Goal: Information Seeking & Learning: Learn about a topic

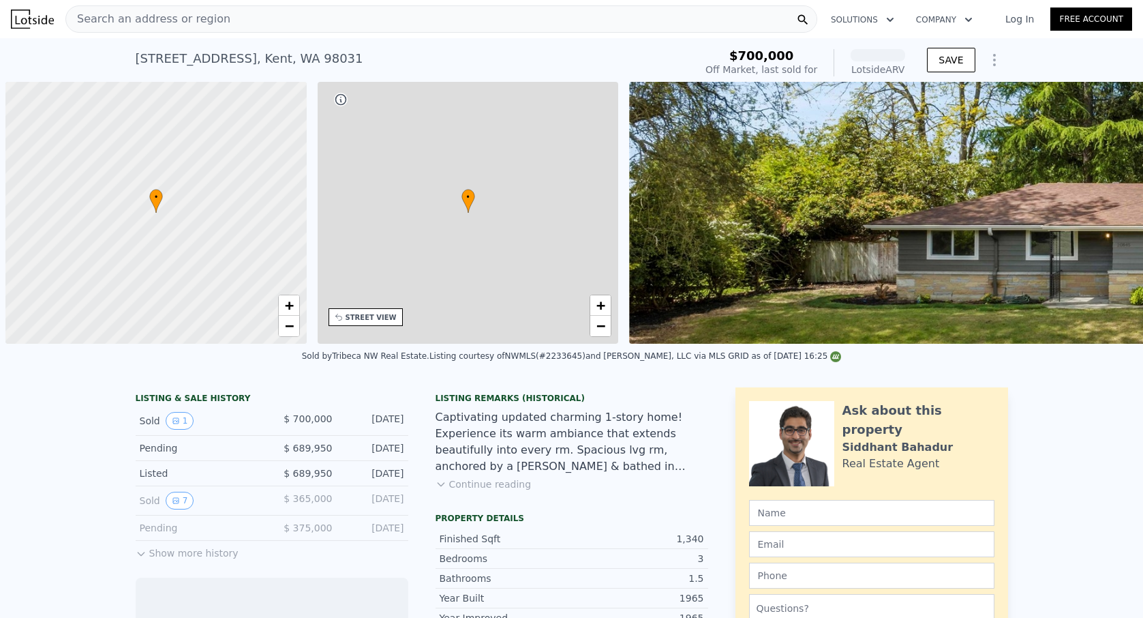
scroll to position [0, 5]
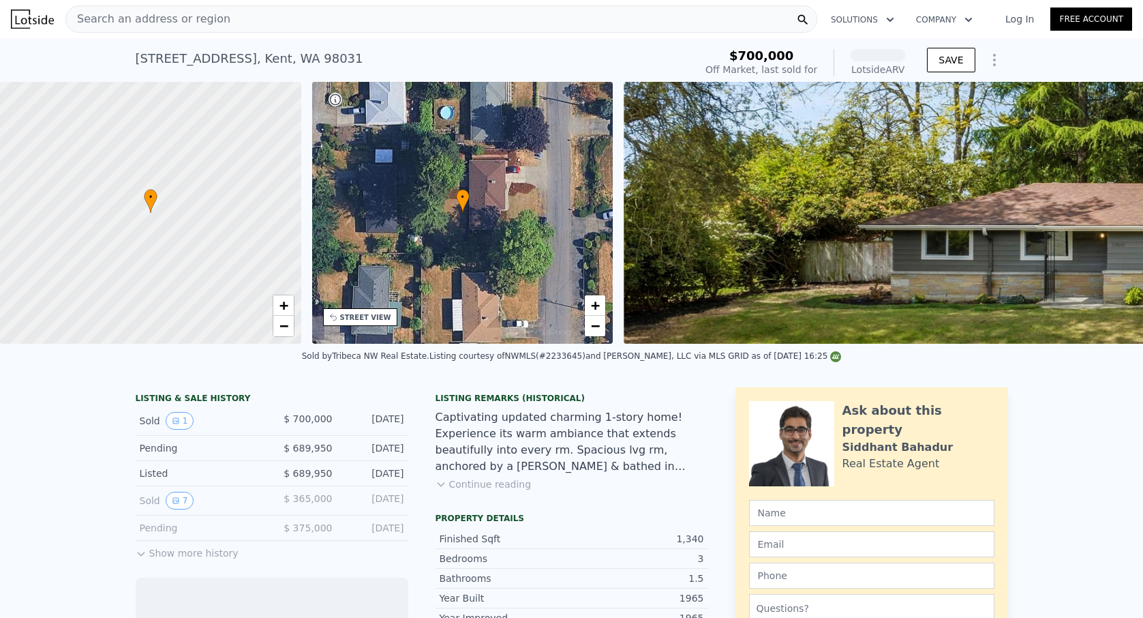
click at [342, 27] on div "Search an address or region" at bounding box center [441, 18] width 752 height 27
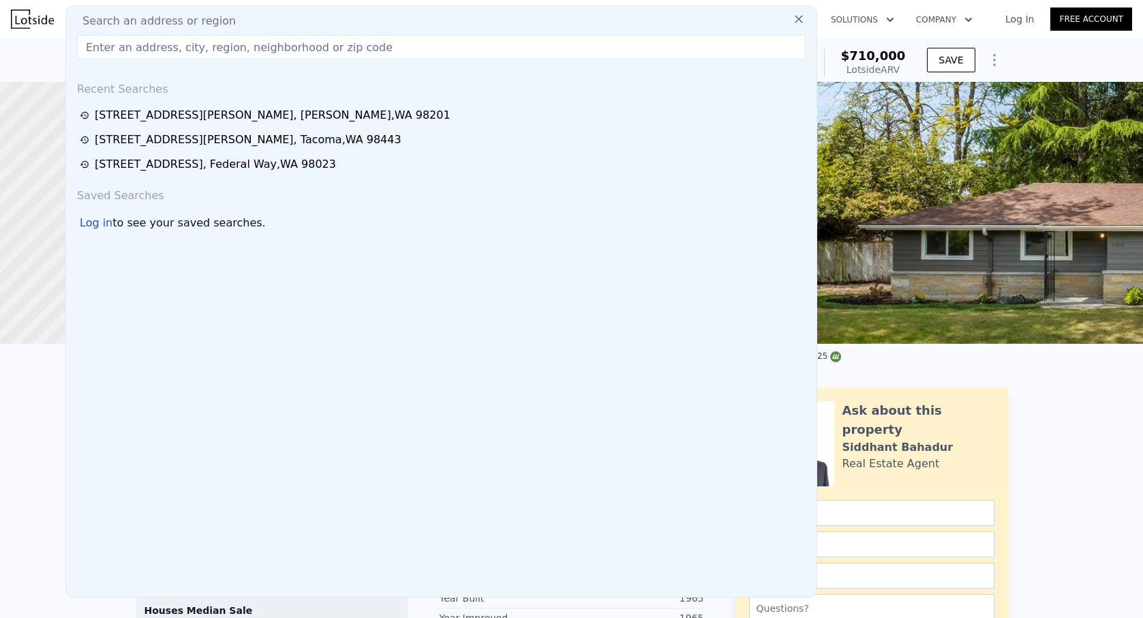
type input "[STREET_ADDRESS]"
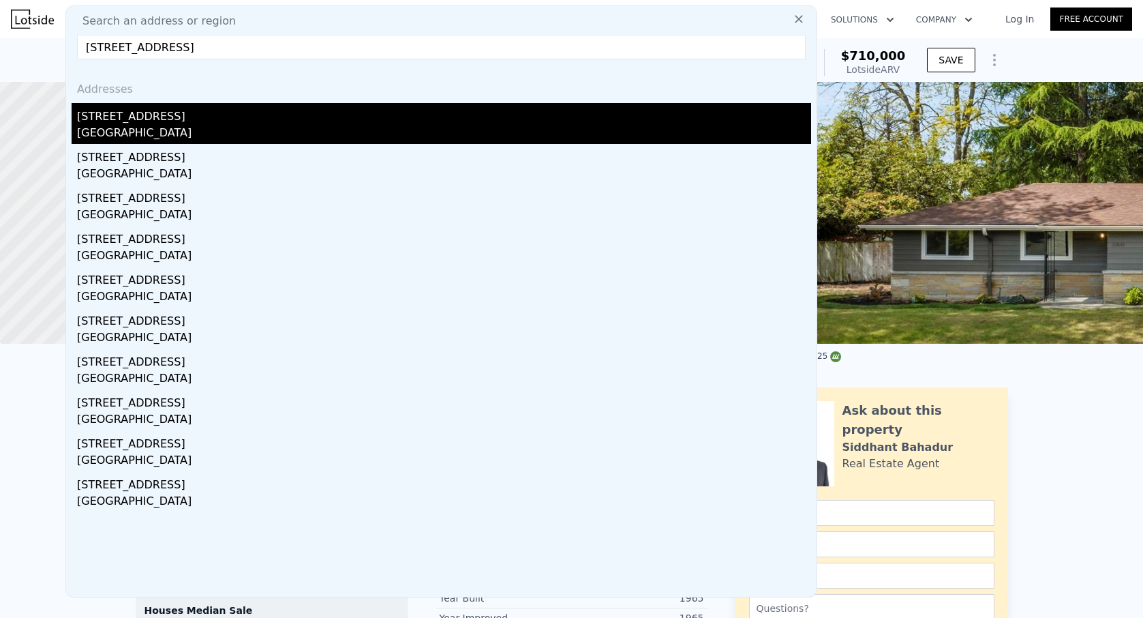
click at [277, 128] on div "[GEOGRAPHIC_DATA]" at bounding box center [444, 134] width 734 height 19
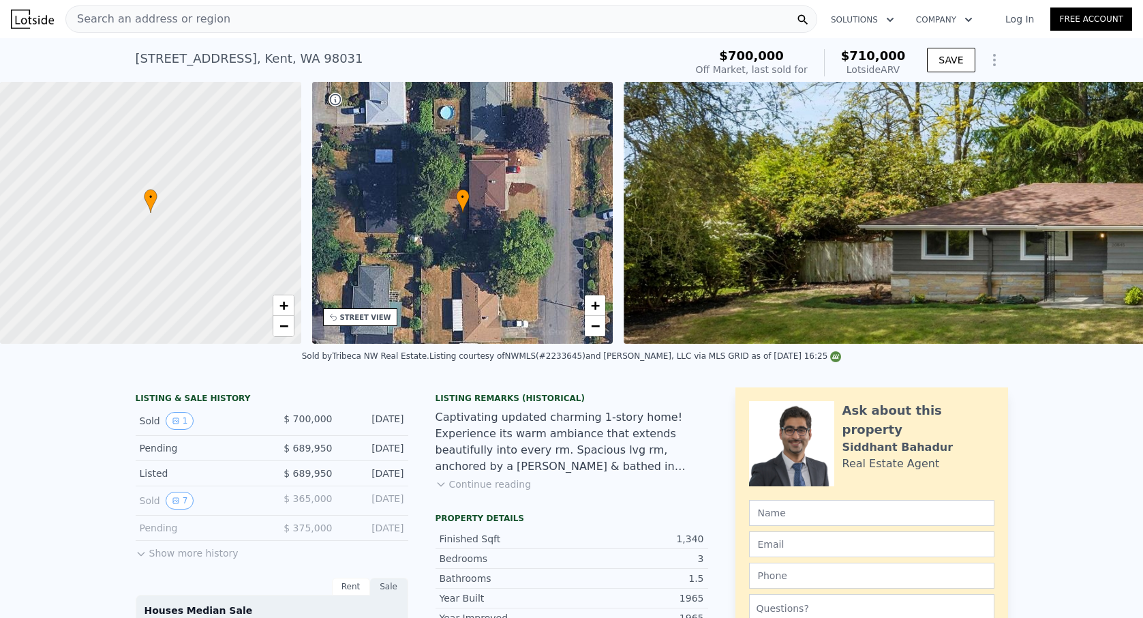
type input "2"
type input "1.25"
type input "1190"
type input "1810"
type input "6201"
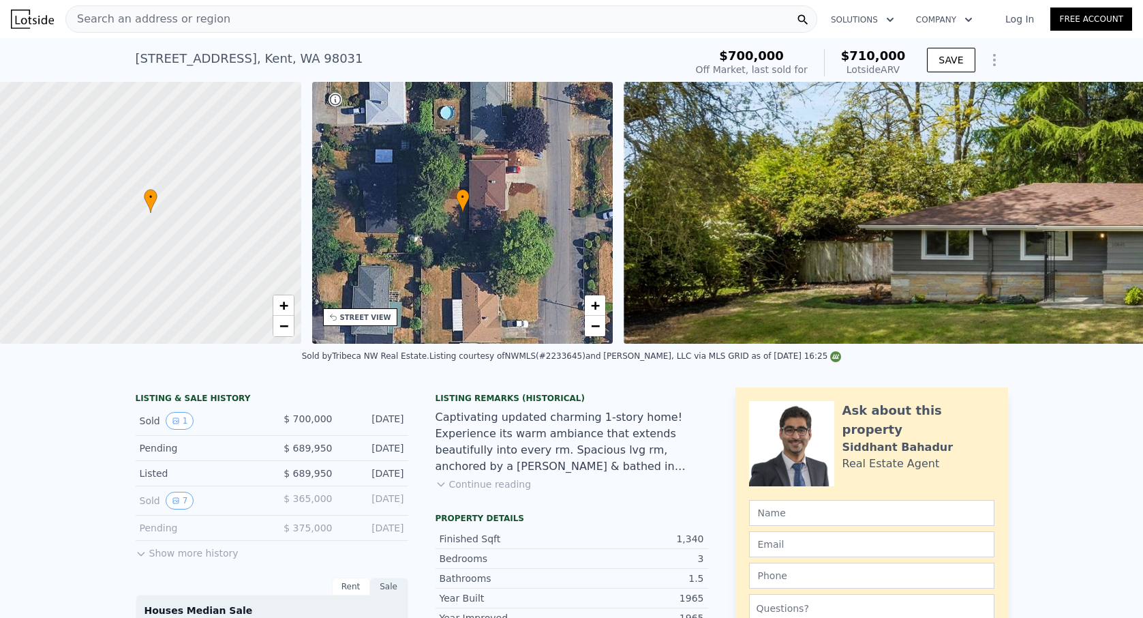
type input "11628"
type input "$ 620,000"
type input "$ 95,675"
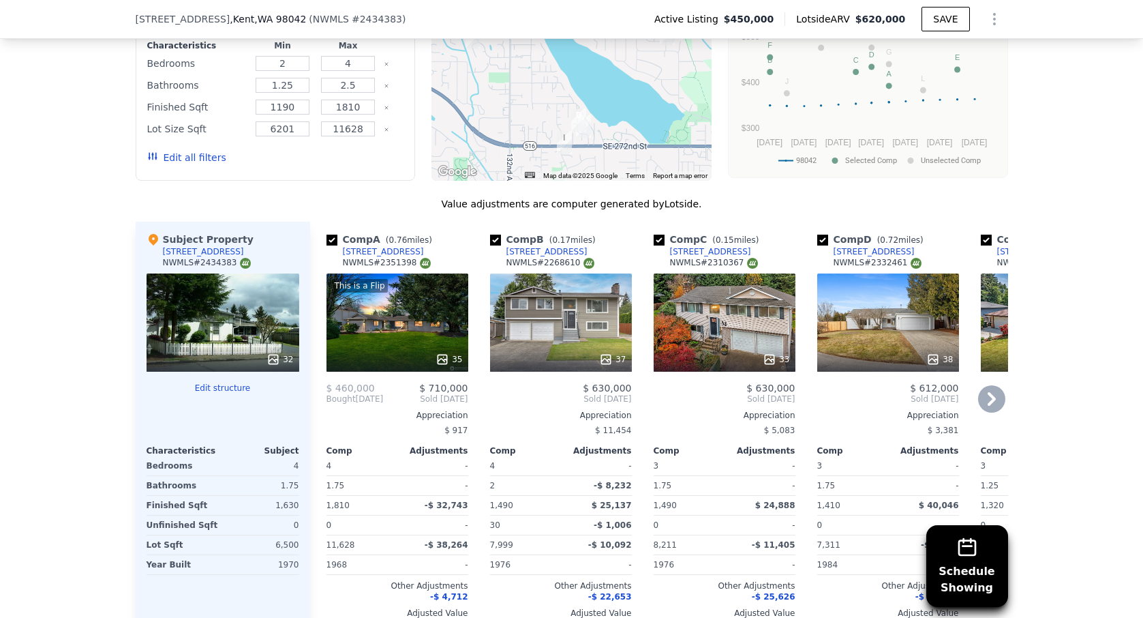
scroll to position [1383, 0]
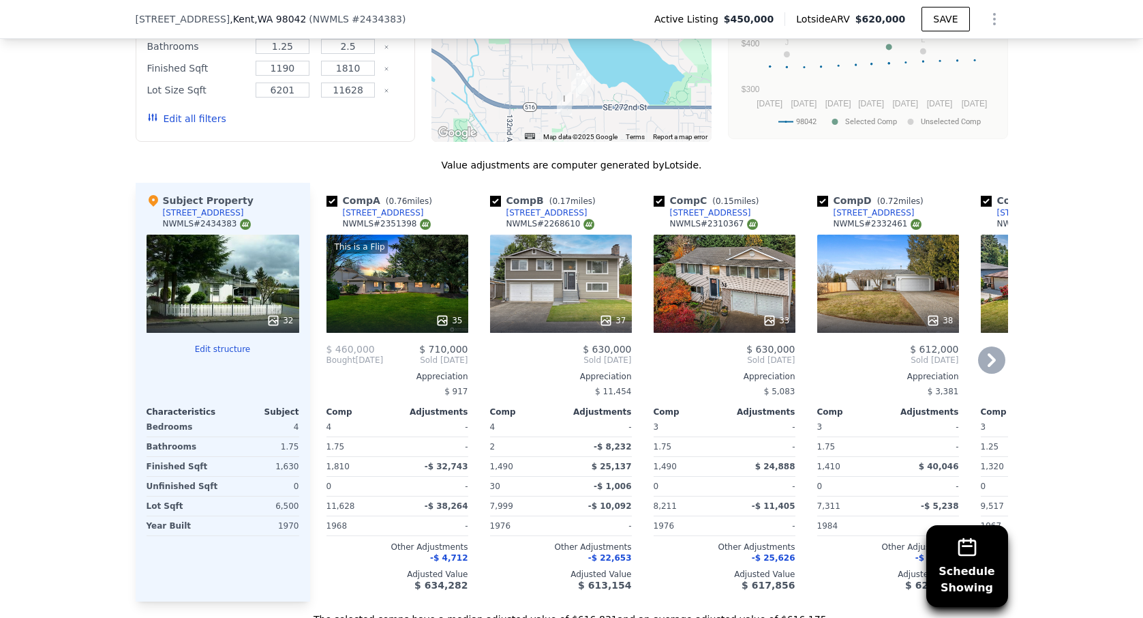
click at [416, 294] on div "This is a Flip 35" at bounding box center [398, 283] width 142 height 98
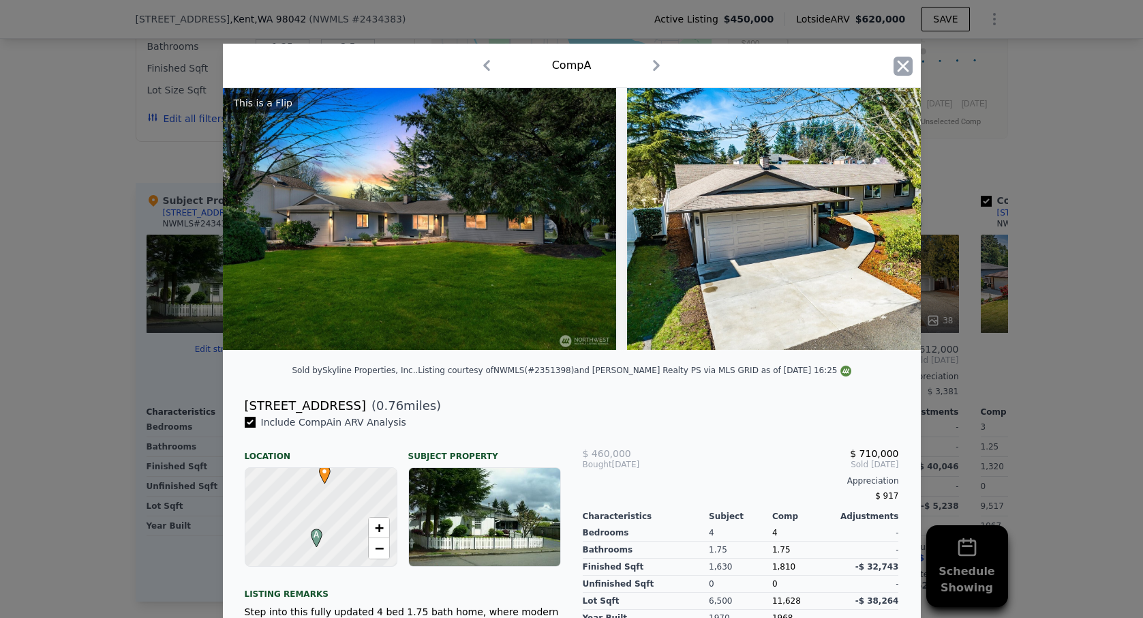
click at [898, 67] on icon "button" at bounding box center [903, 66] width 19 height 19
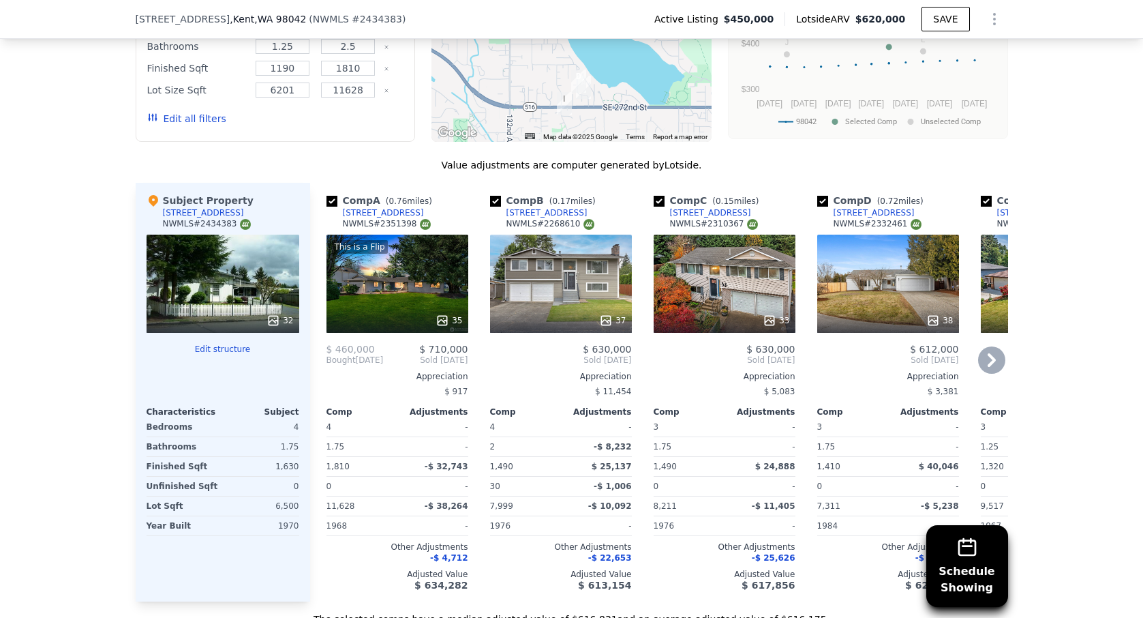
click at [989, 362] on icon at bounding box center [992, 360] width 8 height 14
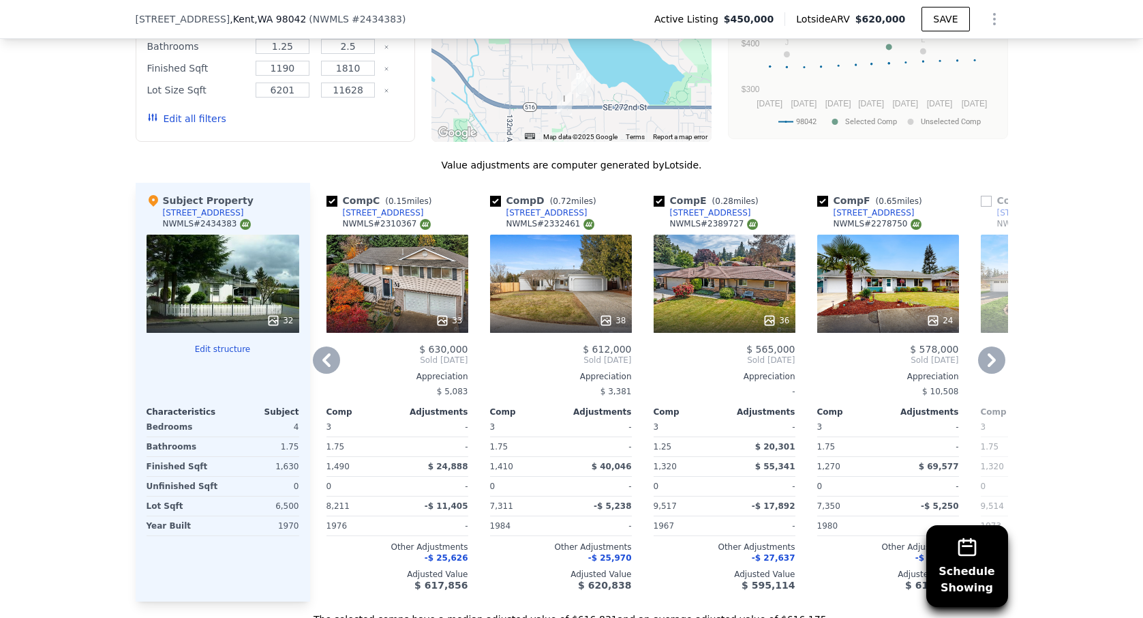
click at [989, 362] on icon at bounding box center [992, 360] width 8 height 14
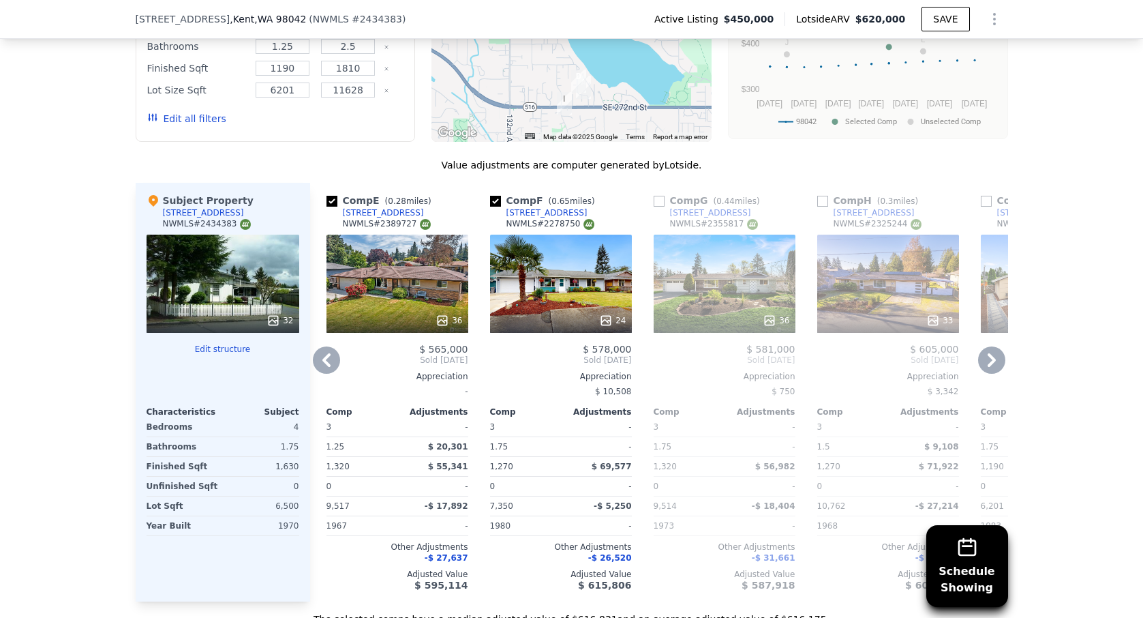
click at [412, 277] on div "36" at bounding box center [398, 283] width 142 height 98
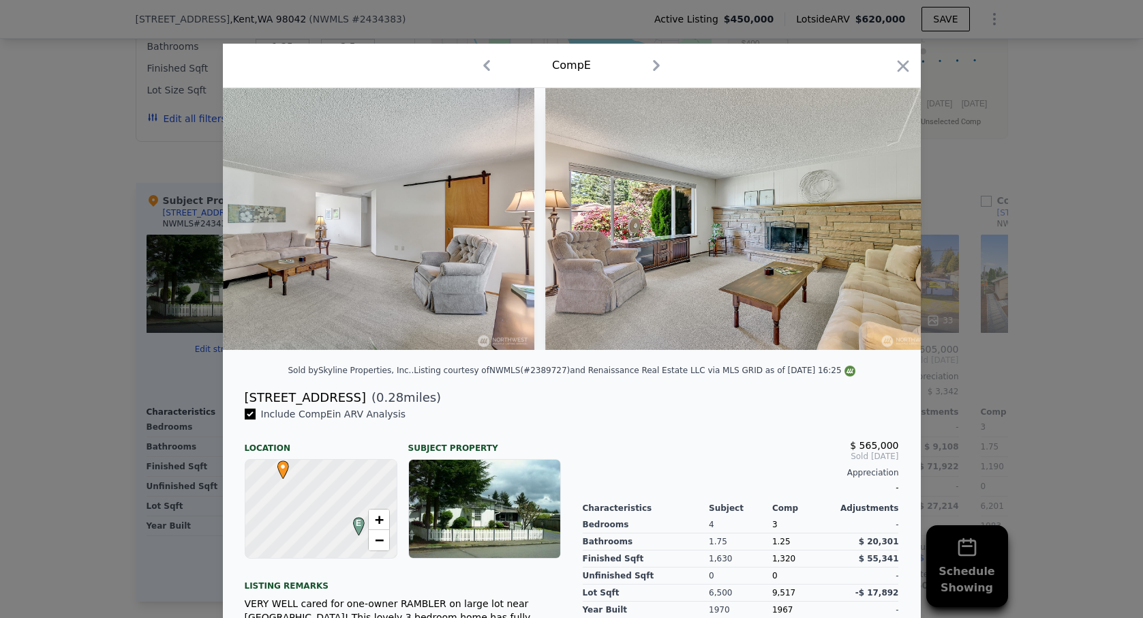
scroll to position [0, 2806]
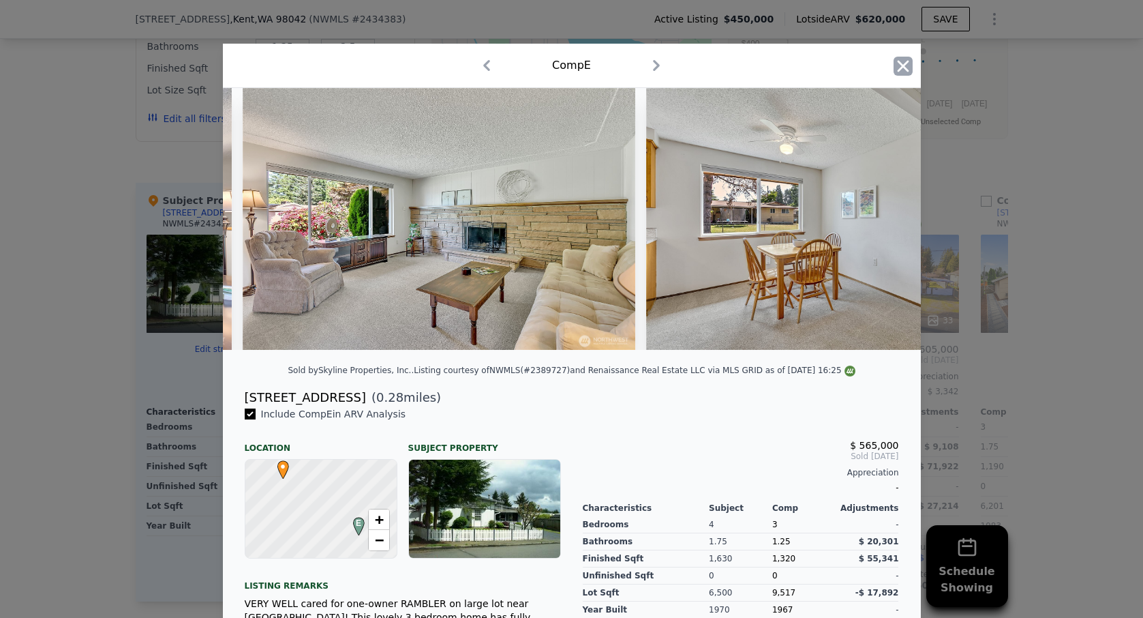
click at [911, 66] on icon "button" at bounding box center [903, 66] width 19 height 19
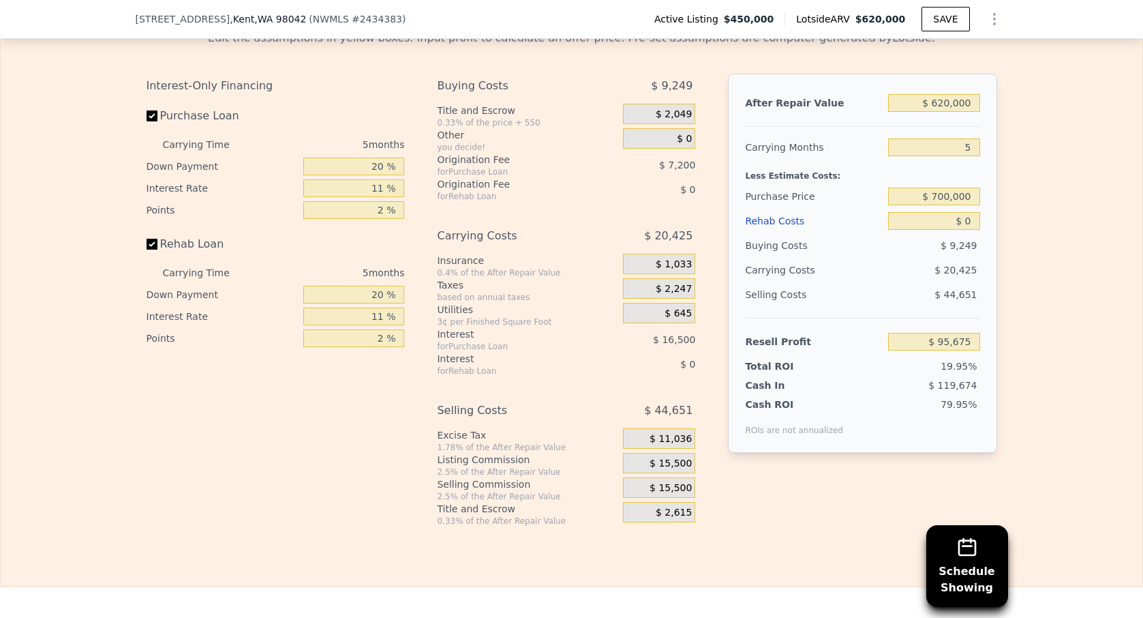
scroll to position [2132, 0]
